Goal: Navigation & Orientation: Find specific page/section

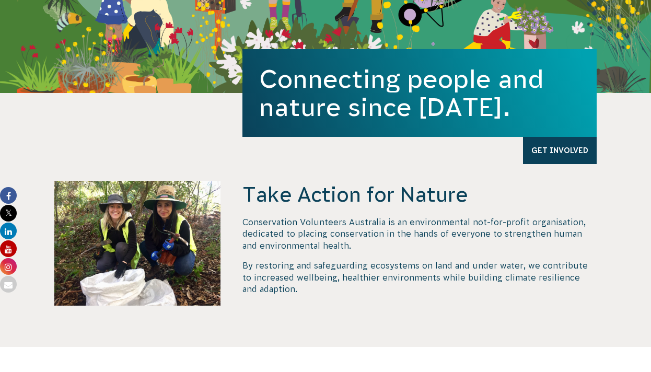
scroll to position [458, 0]
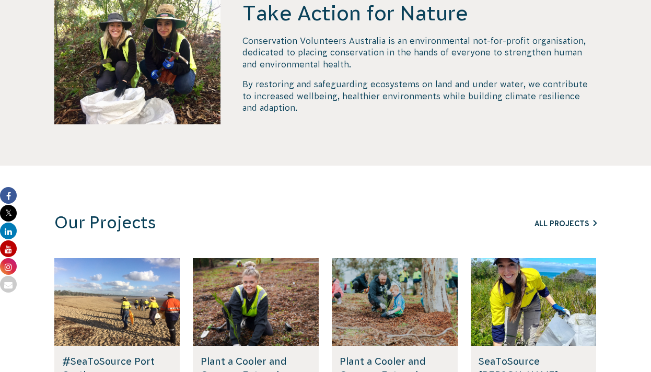
click at [563, 225] on link "All Projects" at bounding box center [565, 223] width 62 height 8
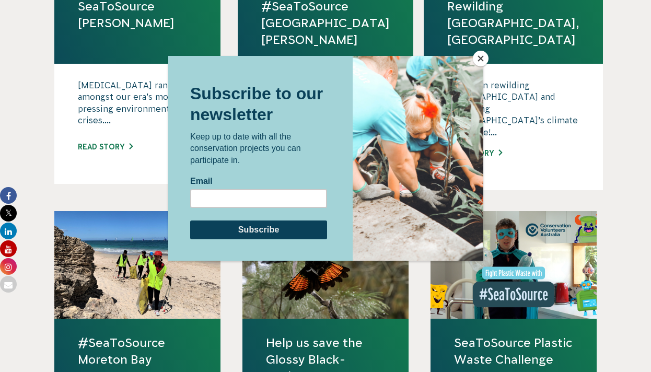
scroll to position [800, 0]
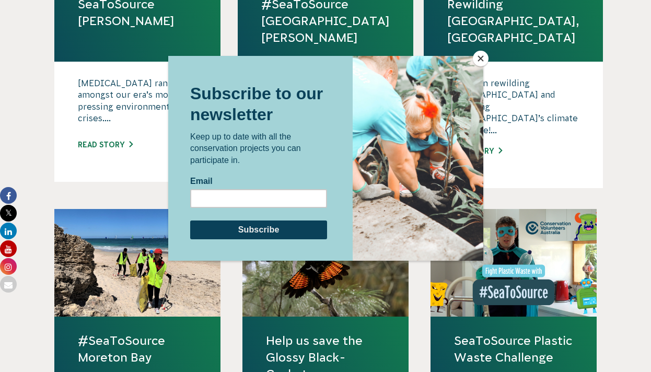
click at [480, 58] on button "Close" at bounding box center [481, 59] width 16 height 16
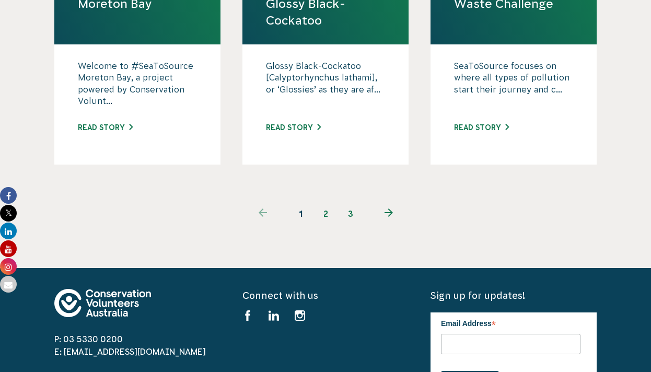
scroll to position [1156, 0]
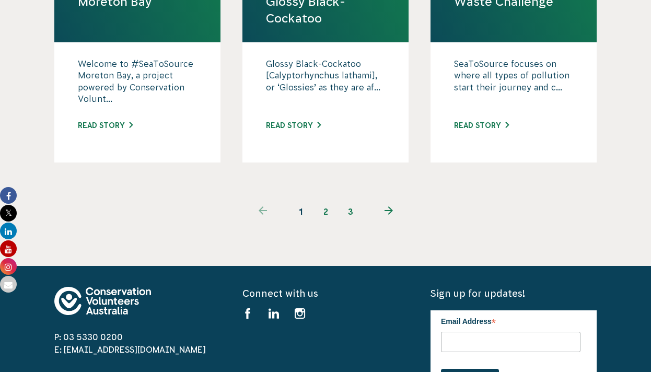
click at [327, 199] on link "2" at bounding box center [325, 211] width 25 height 25
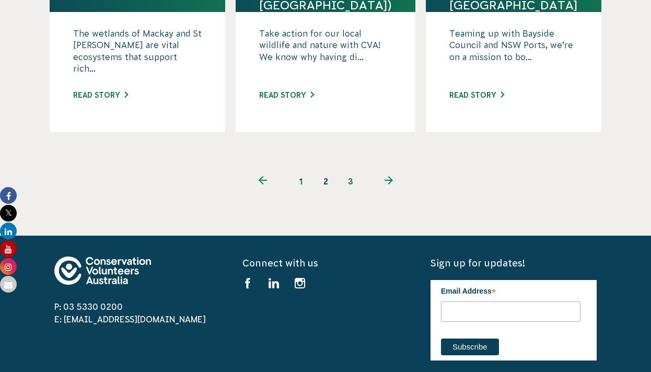
scroll to position [1178, 0]
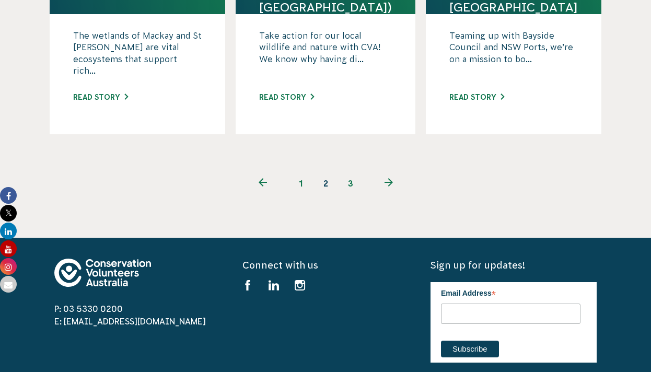
click at [342, 171] on link "3" at bounding box center [350, 183] width 25 height 25
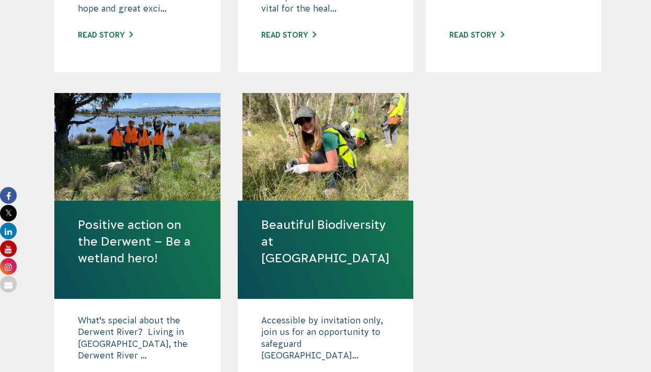
scroll to position [607, 0]
